Goal: Information Seeking & Learning: Learn about a topic

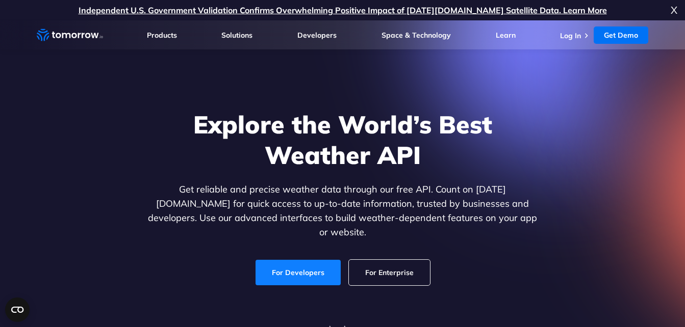
click at [293, 260] on link "For Developers" at bounding box center [297, 272] width 85 height 25
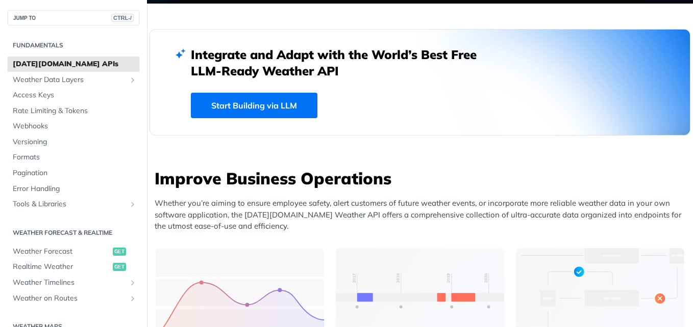
scroll to position [271, 0]
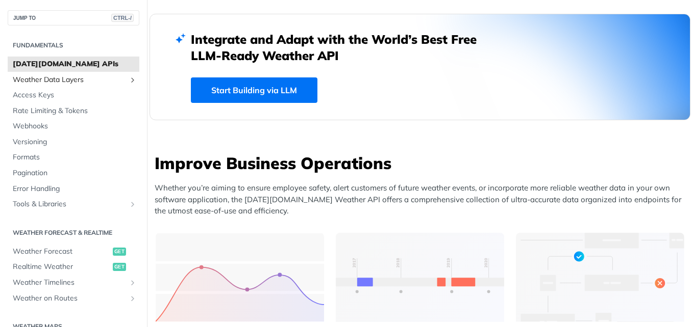
click at [79, 79] on span "Weather Data Layers" at bounding box center [69, 80] width 113 height 10
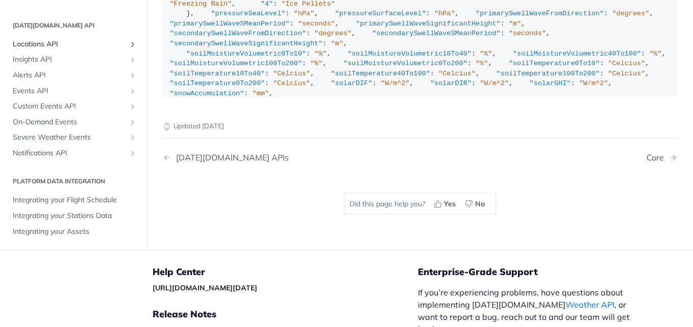
scroll to position [1395, 0]
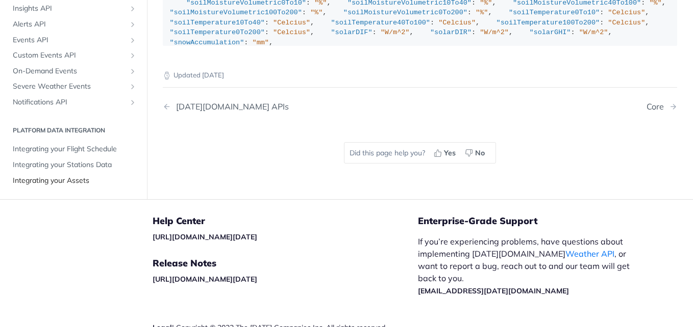
click at [41, 176] on span "Integrating your Assets" at bounding box center [75, 181] width 124 height 10
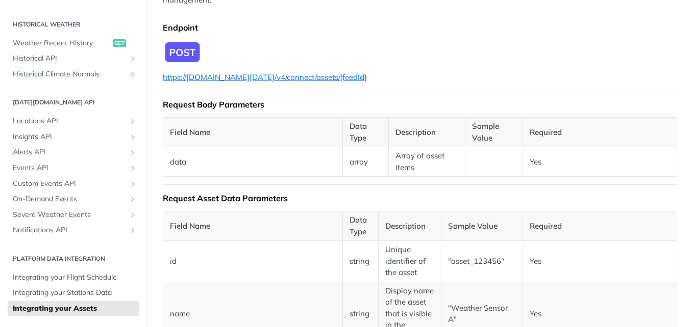
scroll to position [46, 0]
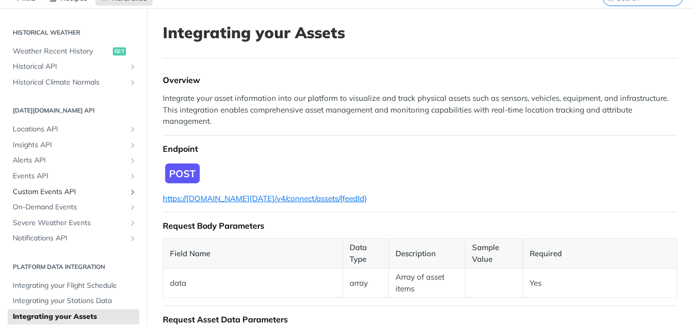
click at [54, 189] on span "Custom Events API" at bounding box center [69, 192] width 113 height 10
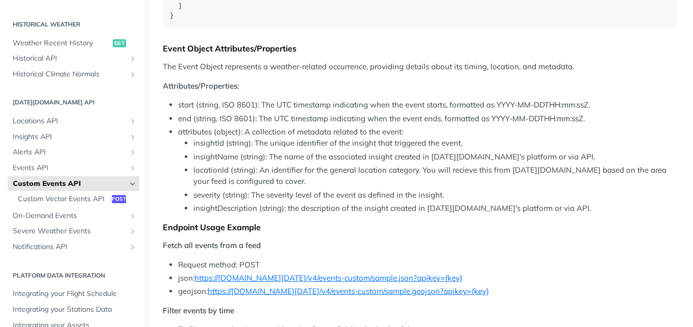
scroll to position [964, 0]
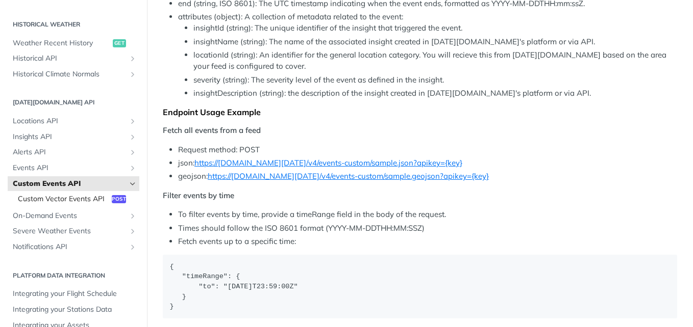
click at [69, 198] on span "Custom Vector Events API" at bounding box center [63, 199] width 91 height 10
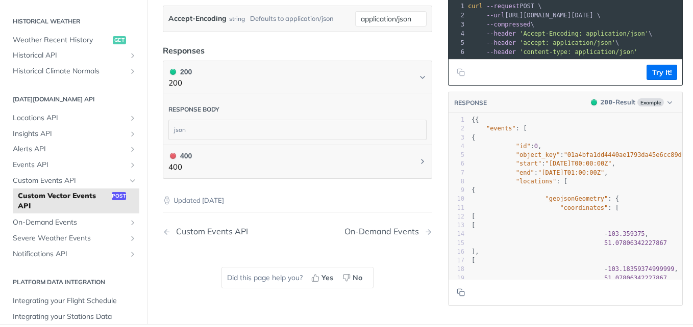
scroll to position [506, 0]
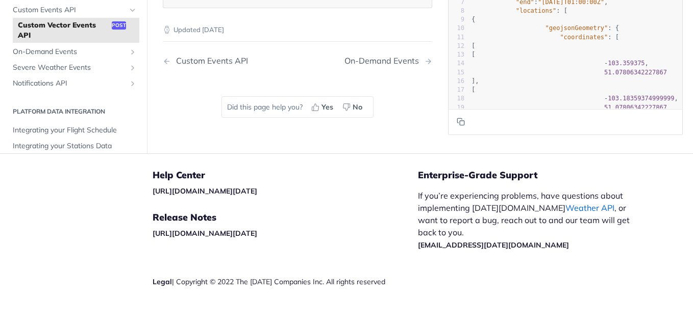
click at [565, 203] on link "Weather API" at bounding box center [589, 208] width 49 height 10
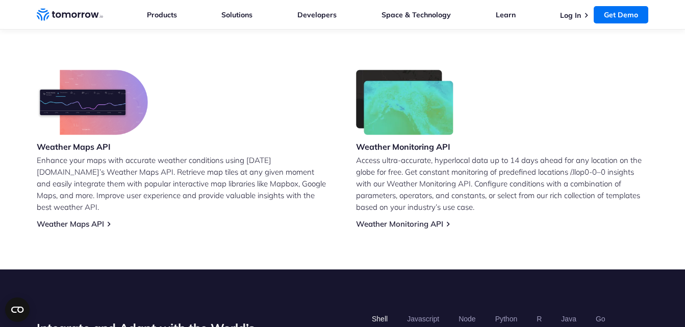
scroll to position [612, 0]
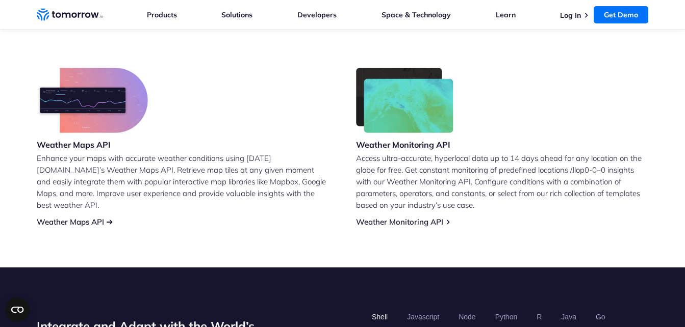
click at [74, 217] on link "Weather Maps API" at bounding box center [70, 222] width 67 height 10
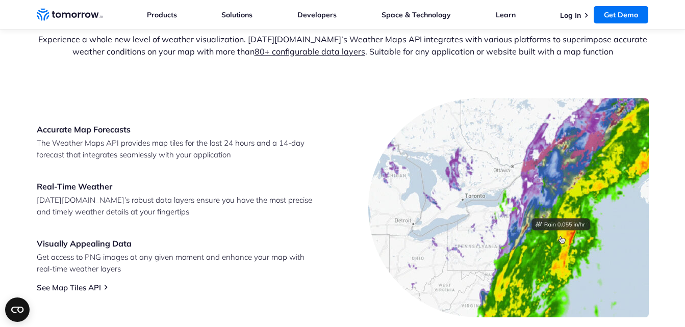
scroll to position [459, 0]
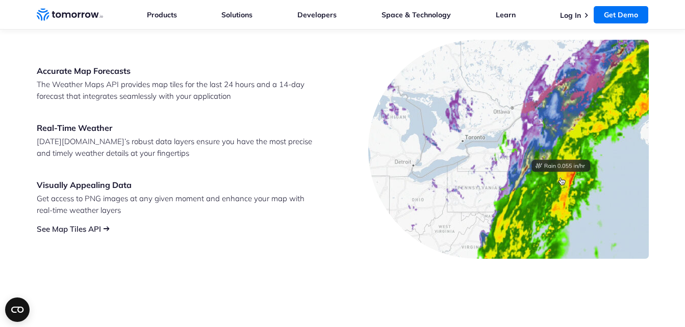
click at [67, 226] on link "See Map Tiles API" at bounding box center [69, 229] width 64 height 10
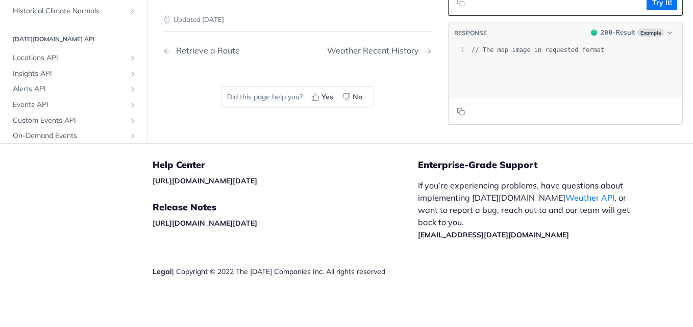
scroll to position [1734, 0]
click at [409, 56] on div "Weather Recent History" at bounding box center [375, 51] width 97 height 10
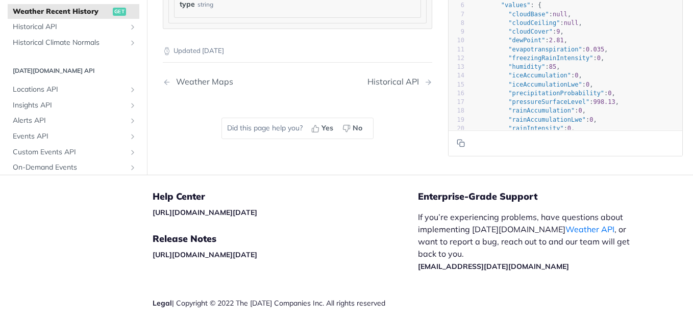
scroll to position [1044, 0]
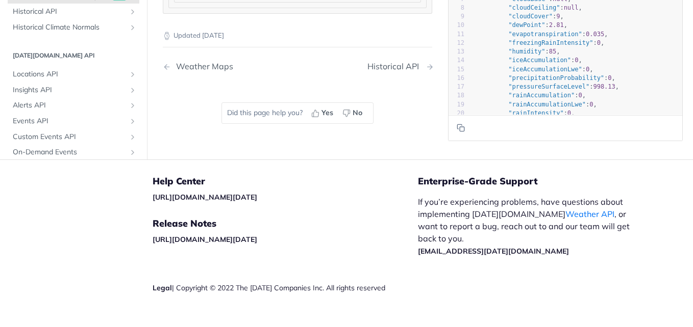
click at [425, 63] on span "Next Page: Historical API" at bounding box center [429, 67] width 8 height 8
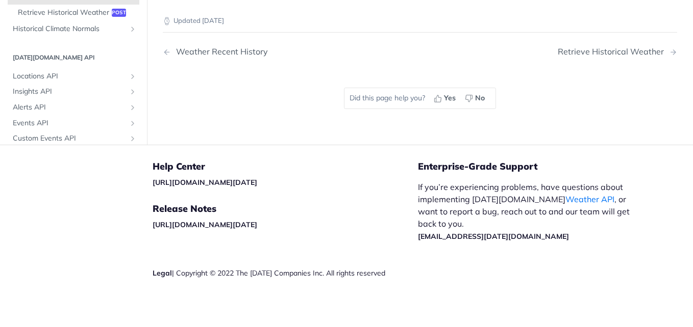
scroll to position [697, 0]
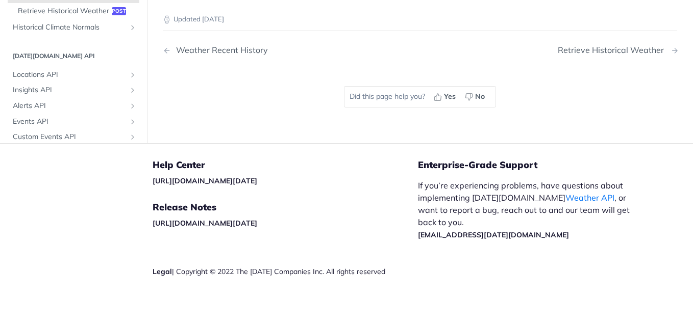
click at [600, 47] on div "Retrieve Historical Weather" at bounding box center [612, 50] width 111 height 10
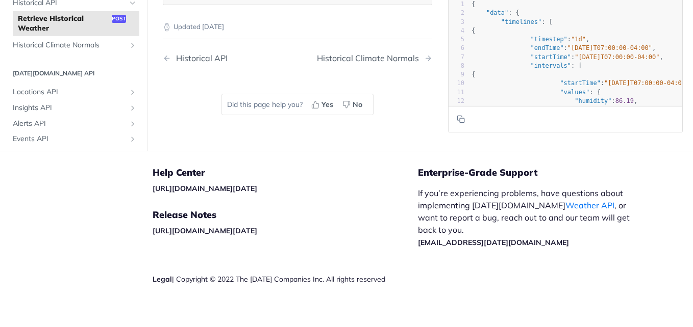
scroll to position [957, 0]
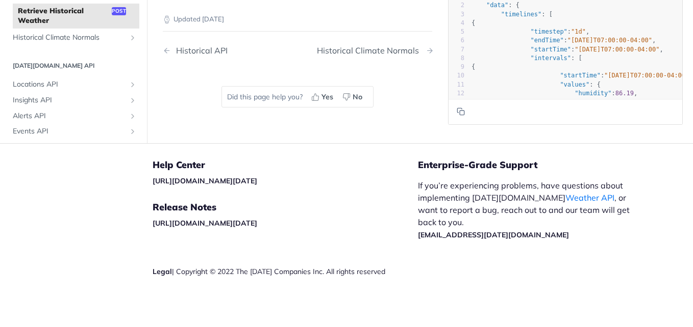
click at [398, 49] on div "Historical Climate Normals" at bounding box center [370, 51] width 107 height 10
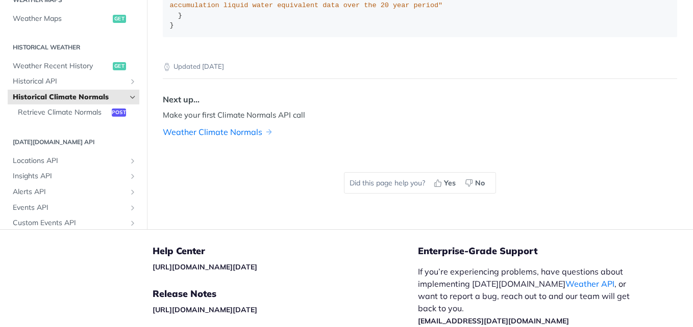
scroll to position [1079, 0]
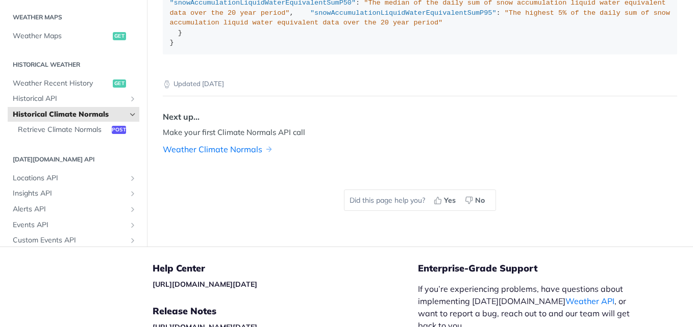
click at [231, 148] on link "Weather Climate Normals" at bounding box center [212, 149] width 99 height 12
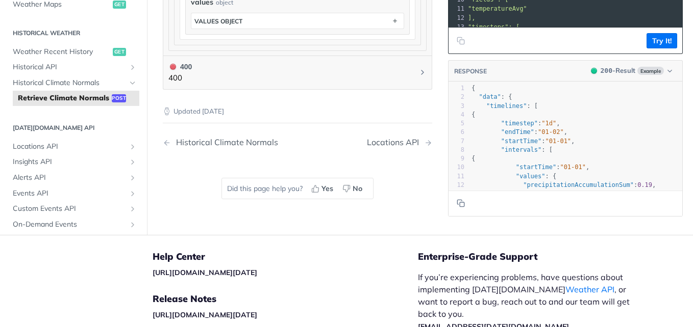
scroll to position [289, 0]
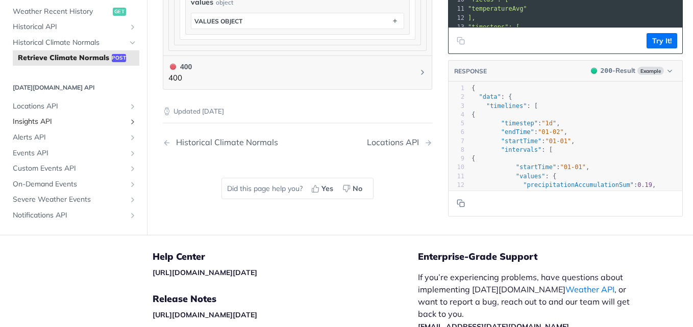
click at [51, 127] on span "Insights API" at bounding box center [69, 122] width 113 height 10
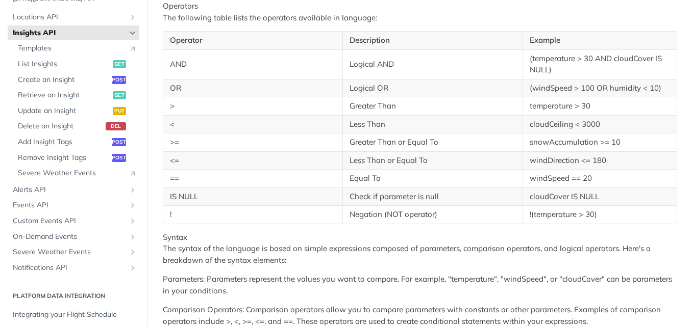
scroll to position [490, 0]
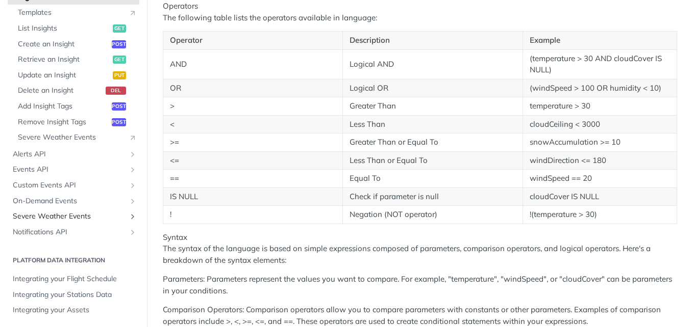
click at [129, 215] on icon "Show subpages for Severe Weather Events" at bounding box center [133, 217] width 8 height 8
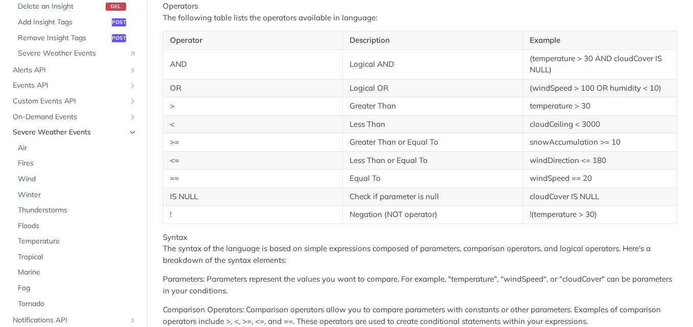
scroll to position [592, 0]
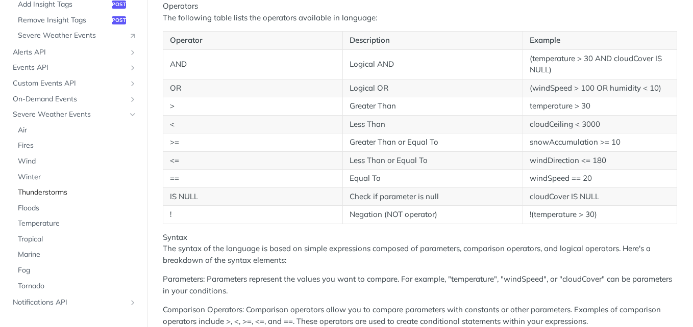
click at [42, 192] on span "Thunderstorms" at bounding box center [77, 193] width 119 height 10
